Goal: Task Accomplishment & Management: Manage account settings

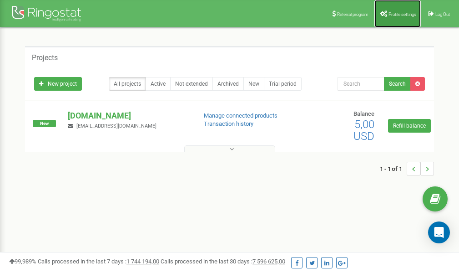
click at [392, 16] on link "Profile settings" at bounding box center [398, 13] width 46 height 27
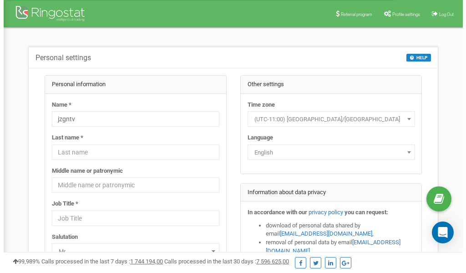
scroll to position [46, 0]
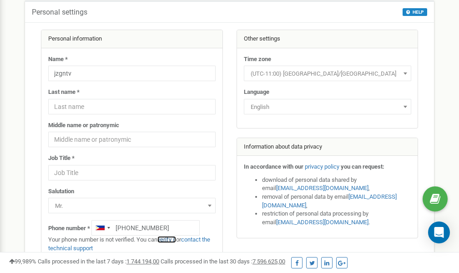
click at [174, 239] on link "verify it" at bounding box center [167, 239] width 19 height 7
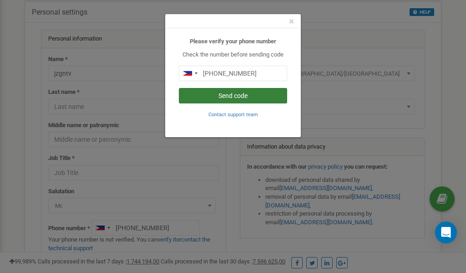
click at [226, 96] on button "Send code" at bounding box center [233, 95] width 108 height 15
